Goal: Information Seeking & Learning: Find specific page/section

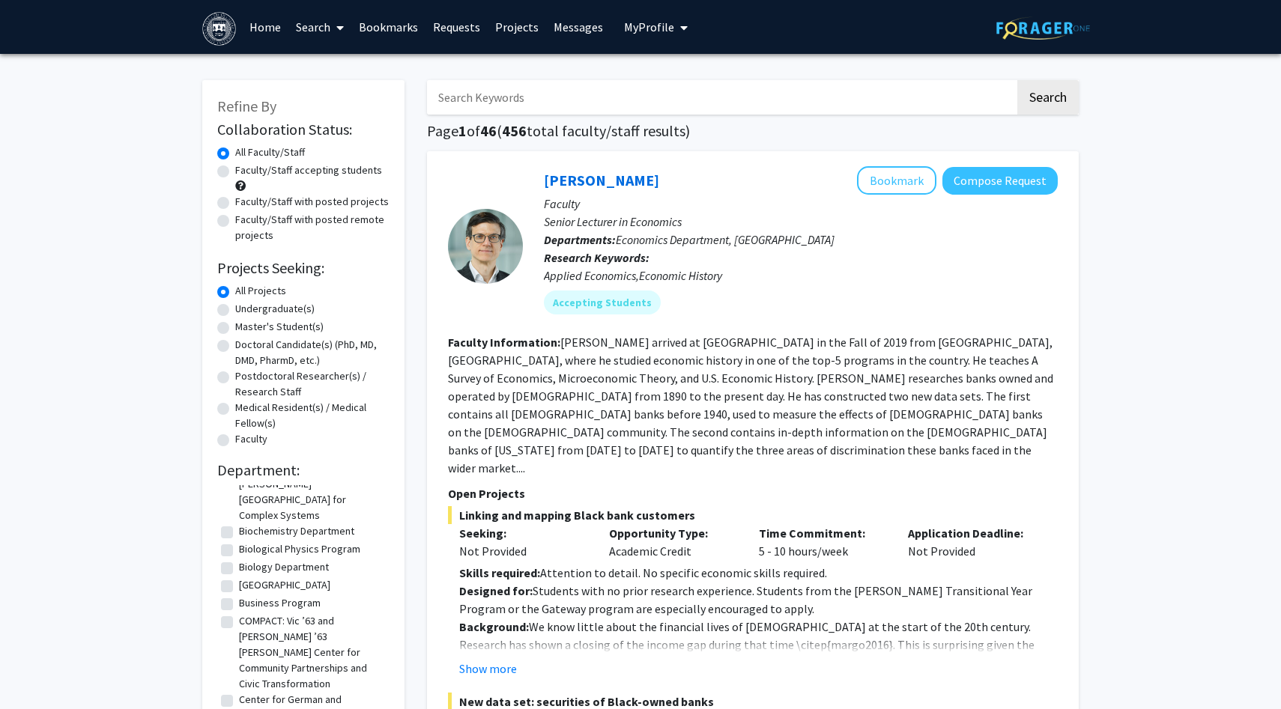
scroll to position [178, 0]
click at [239, 559] on label "Biology Department" at bounding box center [284, 567] width 90 height 16
click at [239, 559] on input "Biology Department" at bounding box center [244, 564] width 10 height 10
checkbox input "true"
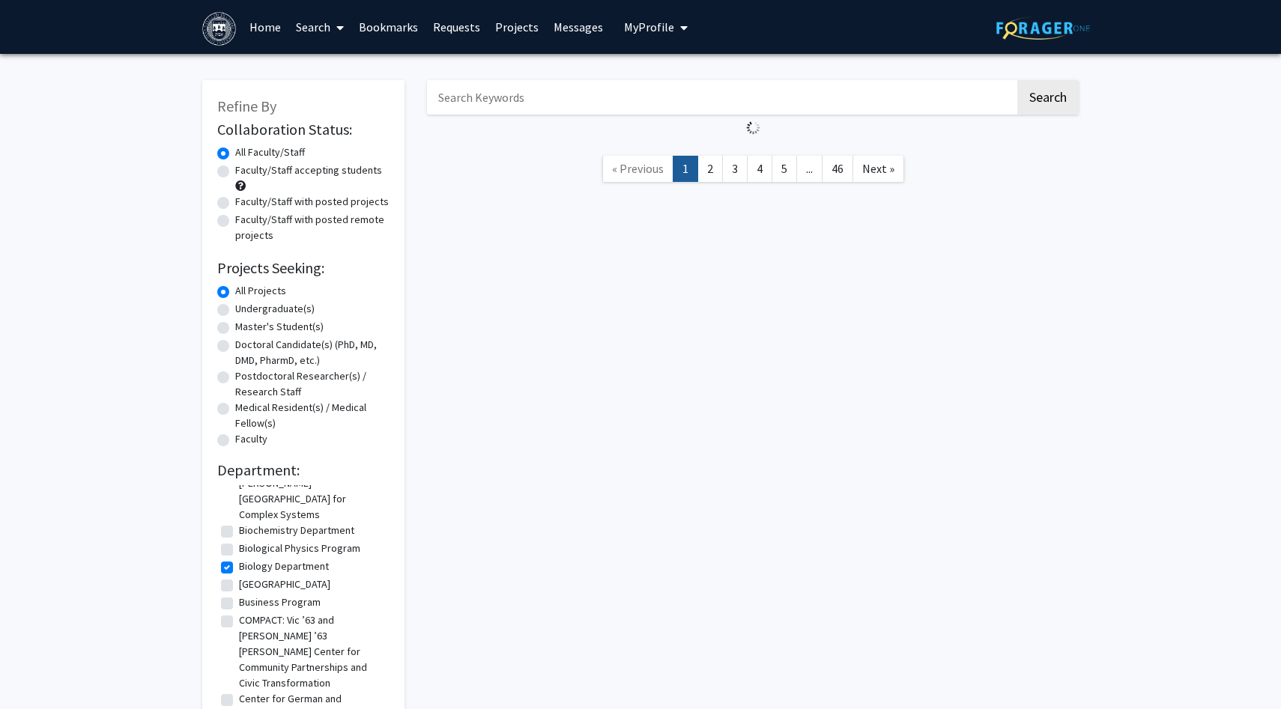
scroll to position [5, 0]
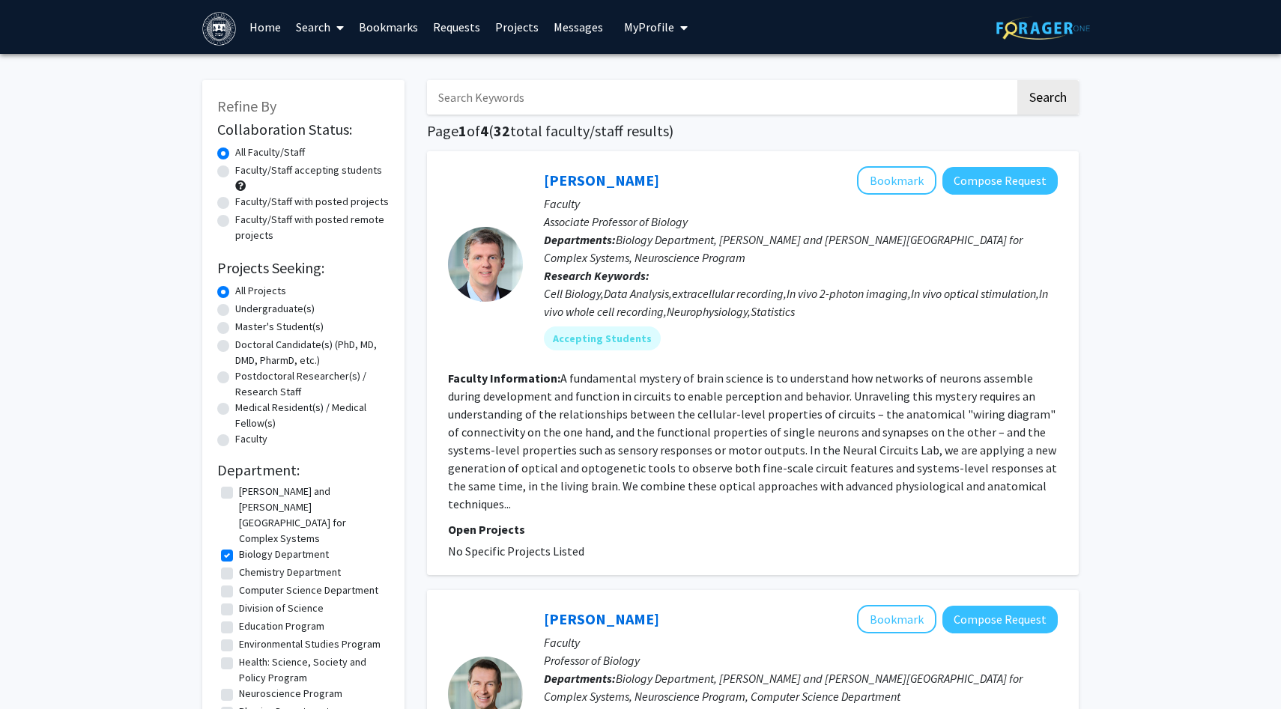
click at [239, 565] on label "Chemistry Department" at bounding box center [290, 573] width 102 height 16
click at [239, 565] on input "Chemistry Department" at bounding box center [244, 570] width 10 height 10
checkbox input "true"
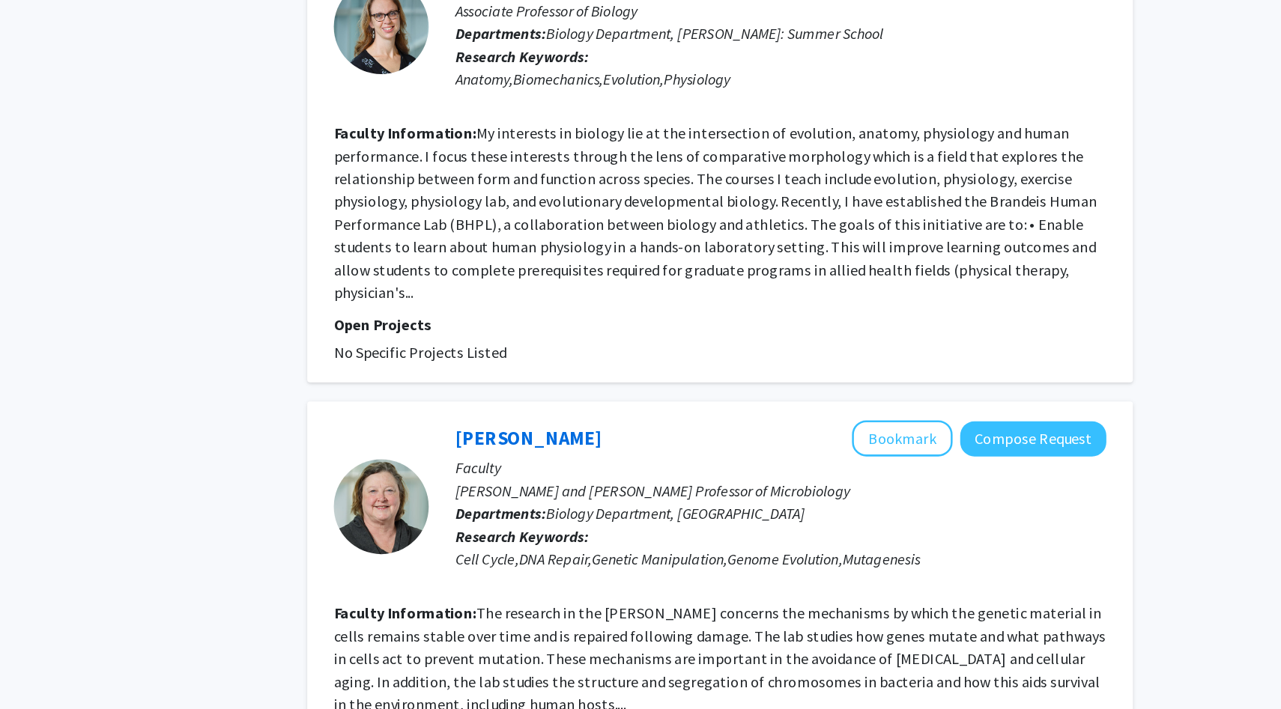
scroll to position [2723, 0]
